Goal: Task Accomplishment & Management: Use online tool/utility

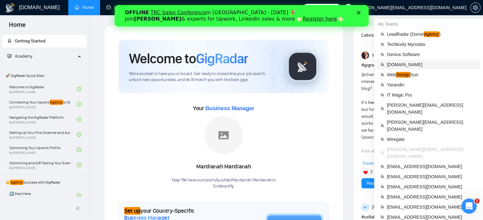
drag, startPoint x: 408, startPoint y: 66, endPoint x: 385, endPoint y: 66, distance: 22.2
click at [408, 66] on span "[DOMAIN_NAME]" at bounding box center [431, 64] width 90 height 7
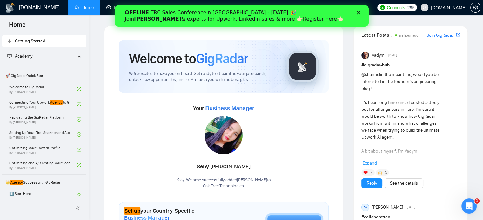
click at [358, 13] on icon "Закрити" at bounding box center [358, 13] width 4 height 4
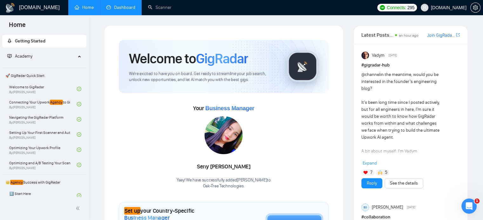
click at [126, 9] on link "Dashboard" at bounding box center [120, 7] width 29 height 5
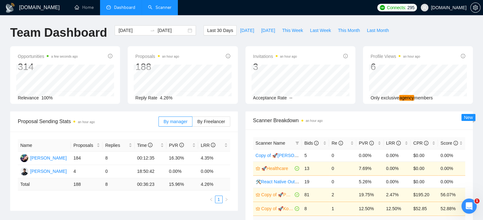
click at [153, 10] on link "Scanner" at bounding box center [159, 7] width 23 height 5
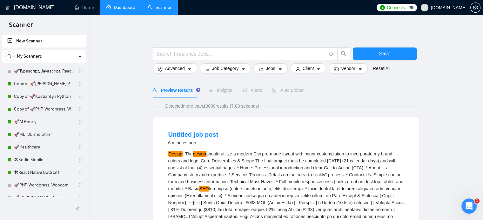
click at [112, 10] on link "Dashboard" at bounding box center [120, 7] width 29 height 5
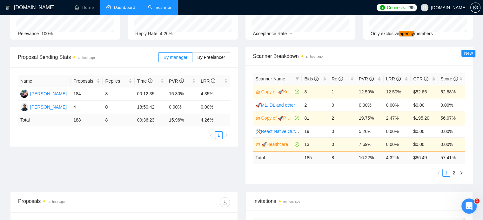
scroll to position [59, 0]
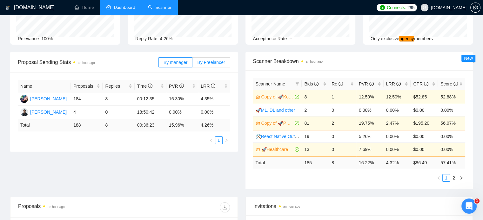
click at [222, 62] on span "By Freelancer" at bounding box center [211, 62] width 28 height 5
click at [192, 64] on input "By Freelancer" at bounding box center [192, 64] width 0 height 0
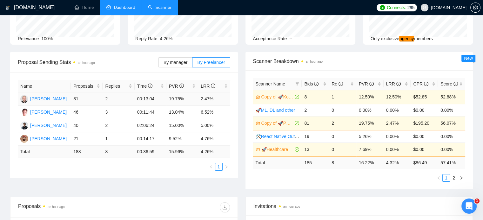
drag, startPoint x: 77, startPoint y: 101, endPoint x: 63, endPoint y: 102, distance: 14.4
click at [63, 102] on tr "[PERSON_NAME] 81 2 00:13:04 19.75% 2.47%" at bounding box center [124, 99] width 212 height 13
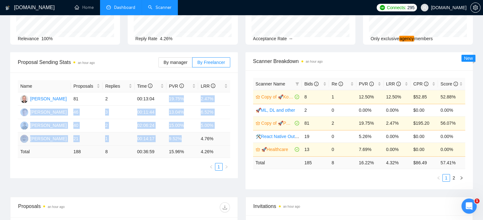
drag, startPoint x: 168, startPoint y: 99, endPoint x: 182, endPoint y: 140, distance: 42.8
click at [182, 140] on tbody "[PERSON_NAME] 81 2 00:13:04 19.75% 2.47% [PERSON_NAME] 46 3 00:11:44 13.04% 6.5…" at bounding box center [124, 119] width 212 height 53
click at [186, 138] on td "9.52%" at bounding box center [182, 139] width 32 height 13
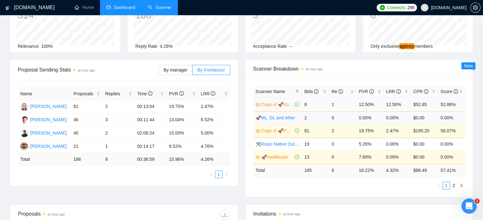
scroll to position [52, 0]
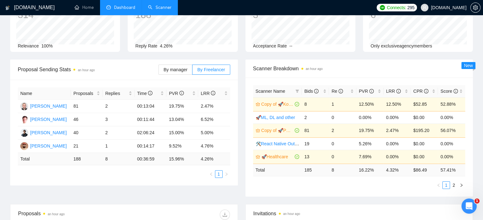
click at [165, 9] on link "Scanner" at bounding box center [159, 7] width 23 height 5
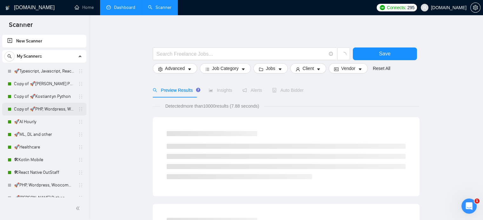
click at [37, 109] on link "Copy of 🚀PHP, Wordpress, Woocommerce" at bounding box center [44, 109] width 60 height 13
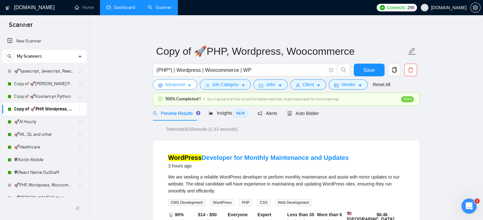
click at [177, 84] on span "Advanced" at bounding box center [175, 84] width 20 height 7
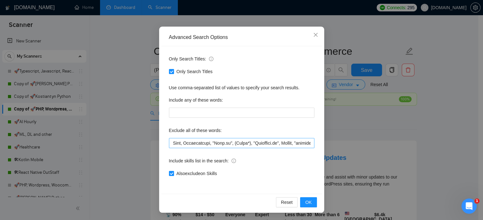
scroll to position [0, 462]
click at [313, 36] on icon "close" at bounding box center [315, 34] width 5 height 5
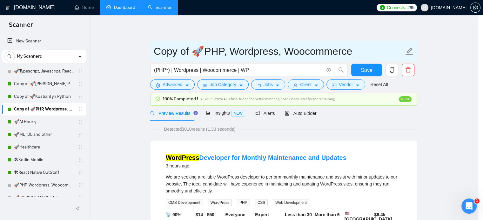
scroll to position [11, 0]
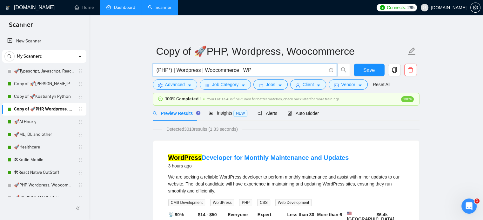
drag, startPoint x: 257, startPoint y: 70, endPoint x: 150, endPoint y: 75, distance: 107.3
click at [198, 70] on input "(PHP*) | Wordpress | Woocommerce | WP" at bounding box center [240, 70] width 169 height 8
click at [282, 68] on input "(PHP*) | Wordpress | Woocommerce | WP" at bounding box center [240, 70] width 169 height 8
drag, startPoint x: 253, startPoint y: 71, endPoint x: 312, endPoint y: 72, distance: 59.0
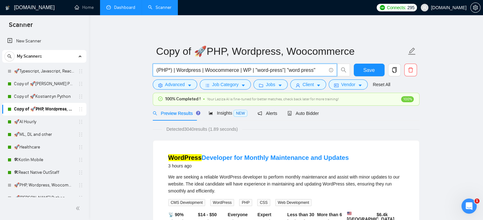
click at [312, 72] on input "(PHP*) | Wordpress | Woocommerce | WP | "word-press"| "word press"" at bounding box center [240, 70] width 169 height 8
type input "(PHP*) | Wordpress | Woocommerce | WP"
click at [222, 114] on span "Insights NEW" at bounding box center [227, 113] width 39 height 5
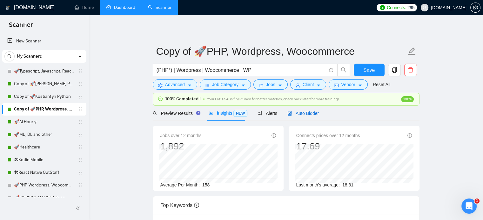
drag, startPoint x: 301, startPoint y: 113, endPoint x: 487, endPoint y: 86, distance: 187.9
click at [301, 114] on span "Auto Bidder" at bounding box center [302, 113] width 31 height 5
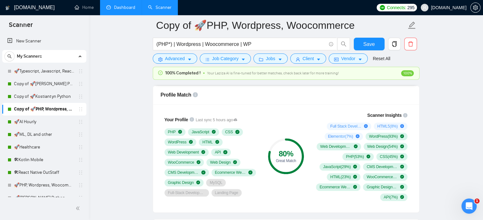
scroll to position [426, 0]
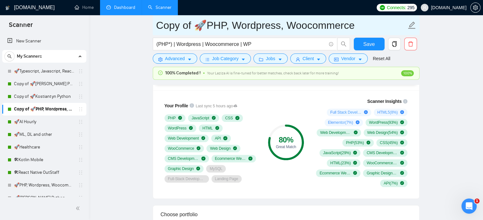
click at [162, 27] on input "Copy of 🚀PHP, Wordpress, Woocommerce" at bounding box center [281, 25] width 250 height 16
drag, startPoint x: 158, startPoint y: 26, endPoint x: 358, endPoint y: 26, distance: 199.9
click at [358, 26] on input "Copy of 🚀PHP, Wordpress, Woocommerce" at bounding box center [281, 25] width 250 height 16
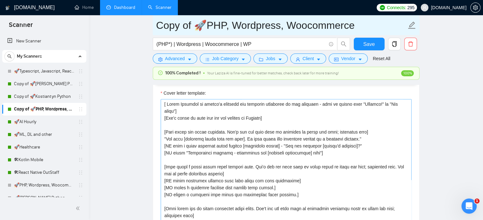
scroll to position [691, 0]
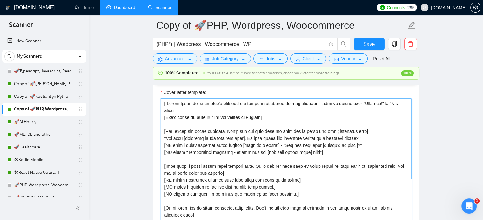
click at [228, 119] on textarea "Cover letter template:" at bounding box center [286, 170] width 251 height 143
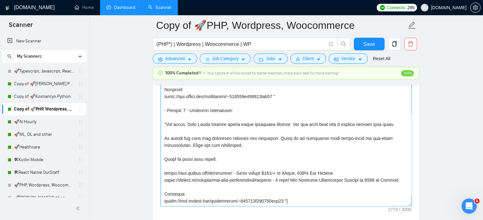
scroll to position [726, 0]
click at [295, 141] on textarea "Cover letter template:" at bounding box center [286, 135] width 251 height 143
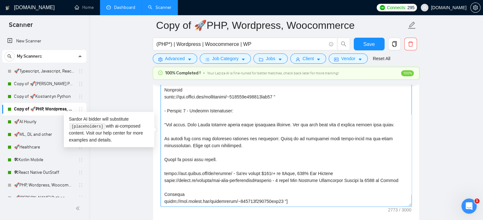
click at [247, 145] on textarea "Cover letter template:" at bounding box center [286, 135] width 251 height 143
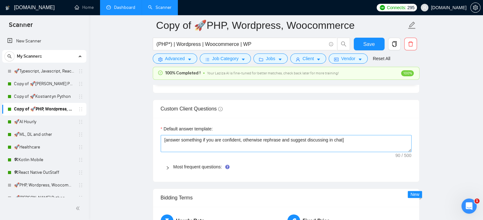
scroll to position [857, 0]
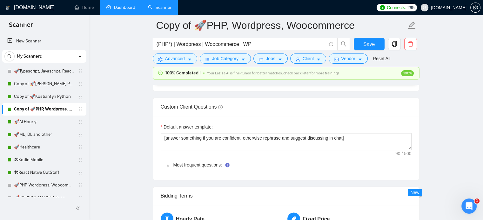
click at [166, 162] on div at bounding box center [170, 165] width 8 height 7
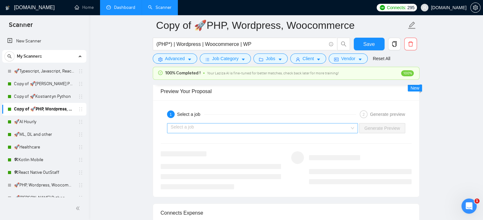
scroll to position [2068, 0]
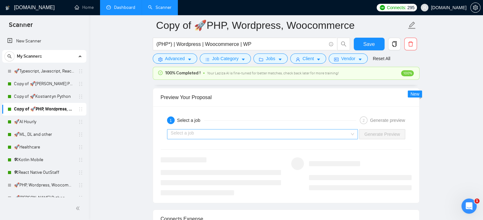
click at [226, 133] on input "search" at bounding box center [260, 135] width 179 height 10
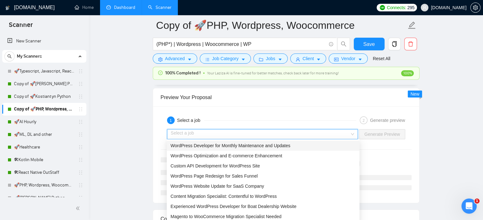
click at [208, 147] on span "WordPress Developer for Monthly Maintenance and Updates" at bounding box center [230, 145] width 120 height 5
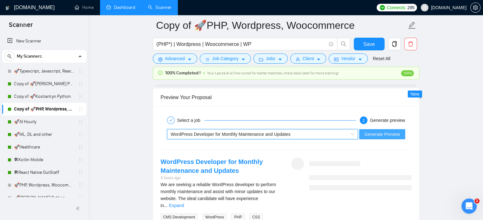
click at [375, 134] on span "Generate Preview" at bounding box center [382, 134] width 36 height 7
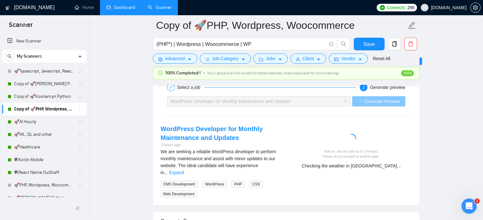
scroll to position [2096, 0]
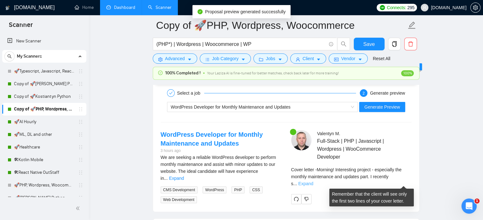
click at [313, 182] on link "Expand" at bounding box center [305, 183] width 15 height 5
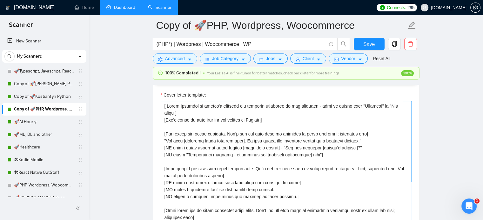
scroll to position [689, 0]
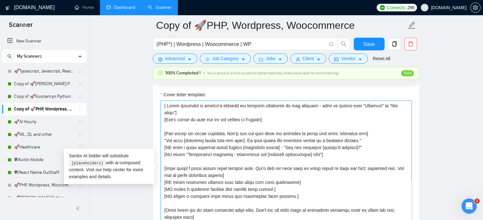
drag, startPoint x: 265, startPoint y: 119, endPoint x: 161, endPoint y: 122, distance: 103.1
click at [161, 122] on textarea "Cover letter template:" at bounding box center [286, 172] width 251 height 143
